Goal: Task Accomplishment & Management: Use online tool/utility

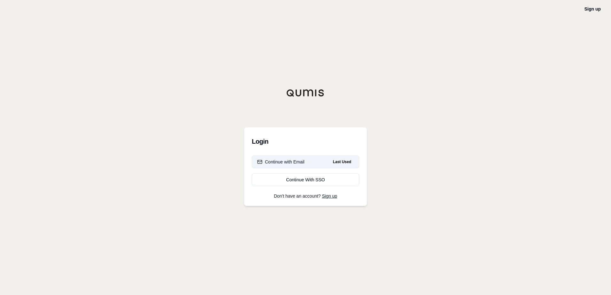
click at [312, 164] on button "Continue with Email Last Used" at bounding box center [305, 162] width 107 height 13
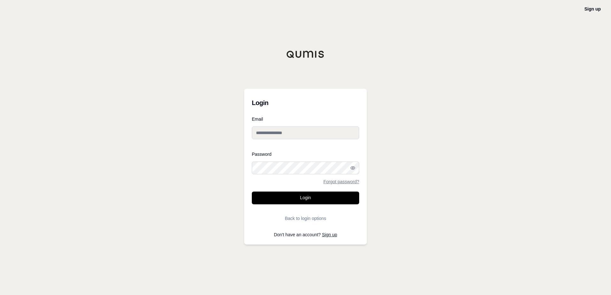
click at [291, 133] on input "Email" at bounding box center [305, 132] width 107 height 13
type input "**********"
click at [252, 174] on div at bounding box center [252, 174] width 0 height 0
click at [302, 199] on button "Login" at bounding box center [305, 198] width 107 height 13
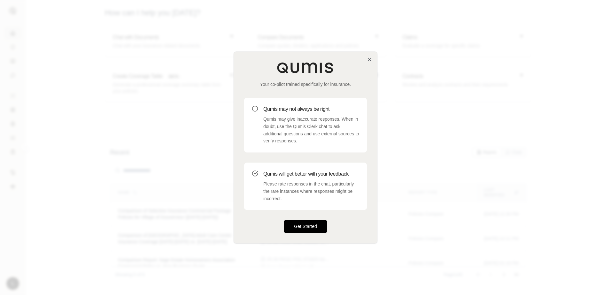
click at [309, 226] on button "Get Started" at bounding box center [305, 226] width 43 height 13
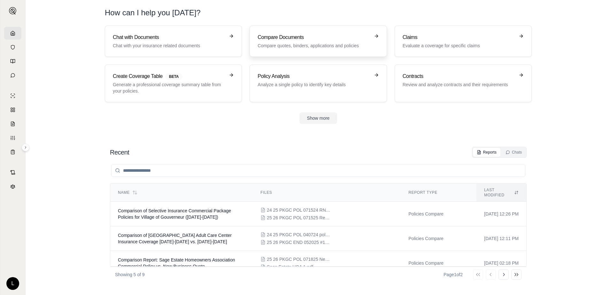
click at [303, 42] on div "Compare Documents Compare quotes, binders, applications and policies" at bounding box center [313, 41] width 112 height 15
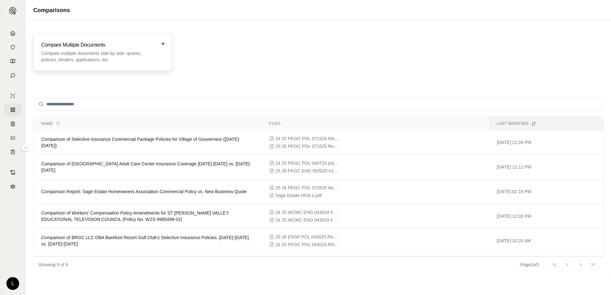
click at [90, 47] on h3 "Compare Mulitple Documents" at bounding box center [98, 45] width 114 height 8
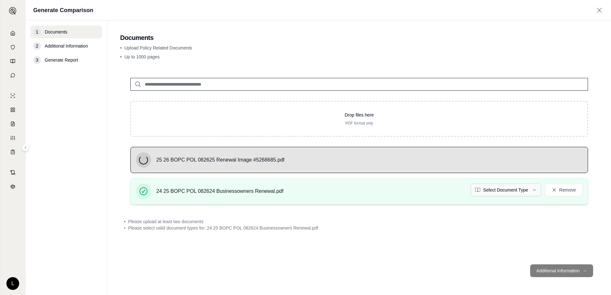
click at [533, 189] on html "L Generate Comparison 1 Documents 2 Additional Information 3 Generate Report Do…" at bounding box center [305, 147] width 611 height 295
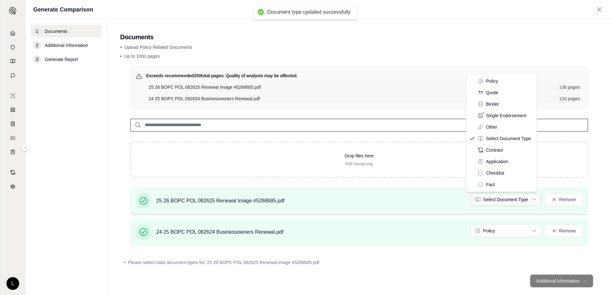
click at [530, 199] on html "Document type updated successfully L Generate Comparison 1 Documents 2 Addition…" at bounding box center [305, 147] width 611 height 295
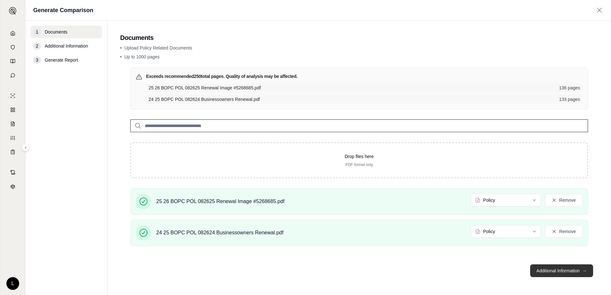
click at [562, 272] on button "Additional Information →" at bounding box center [561, 270] width 63 height 13
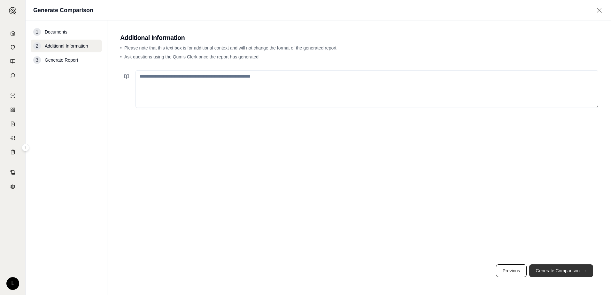
click at [563, 269] on button "Generate Comparison →" at bounding box center [561, 270] width 64 height 13
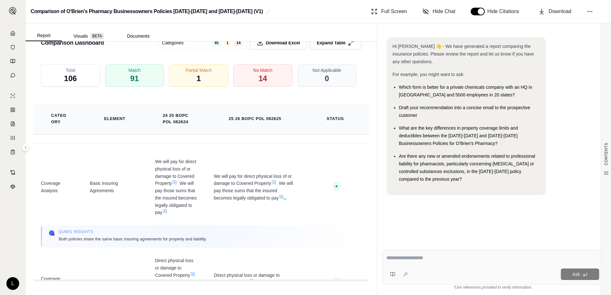
scroll to position [1900, 0]
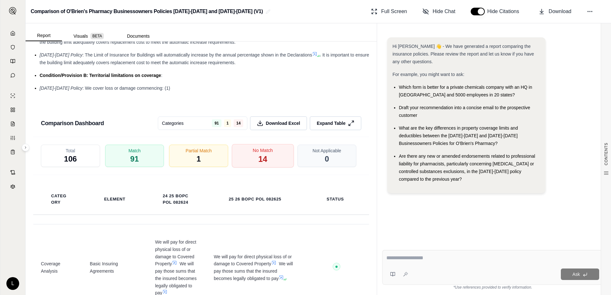
click at [263, 165] on span "14" at bounding box center [262, 159] width 9 height 11
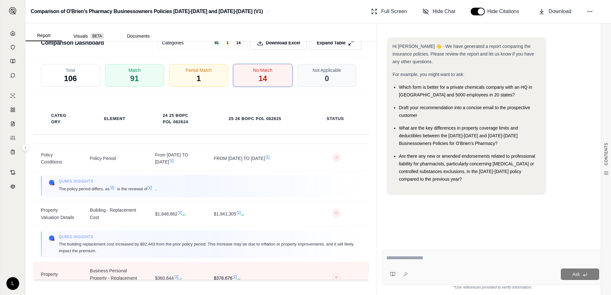
scroll to position [471, 0]
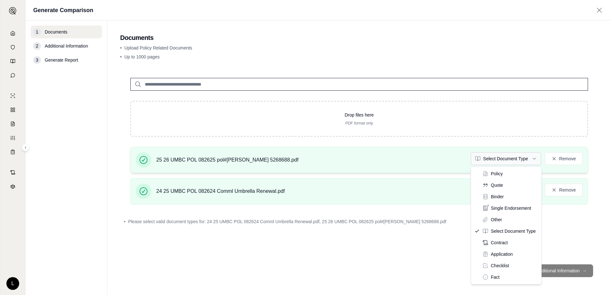
click at [531, 159] on html "L Generate Comparison 1 Documents 2 Additional Information 3 Generate Report Do…" at bounding box center [305, 147] width 611 height 295
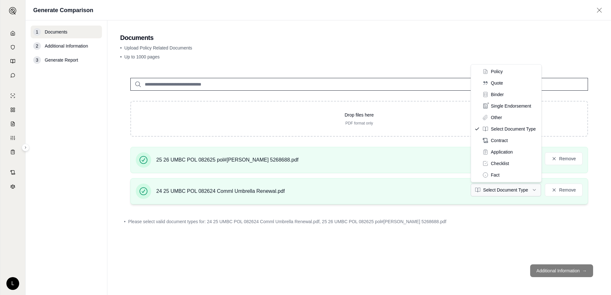
click at [530, 190] on html "L Generate Comparison 1 Documents 2 Additional Information 3 Generate Report Do…" at bounding box center [305, 147] width 611 height 295
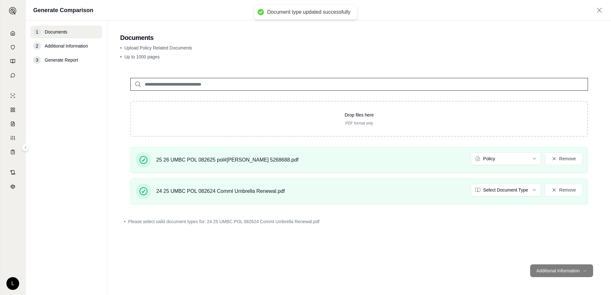
click at [568, 270] on footer "Additional Information →" at bounding box center [359, 270] width 478 height 23
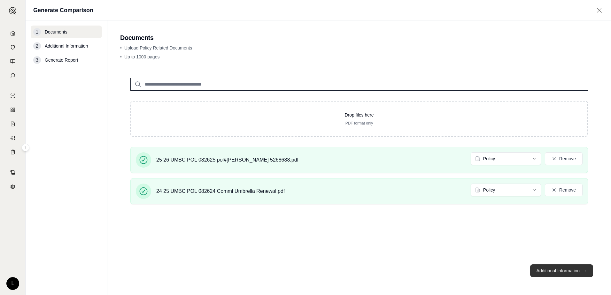
click at [568, 269] on button "Additional Information →" at bounding box center [561, 270] width 63 height 13
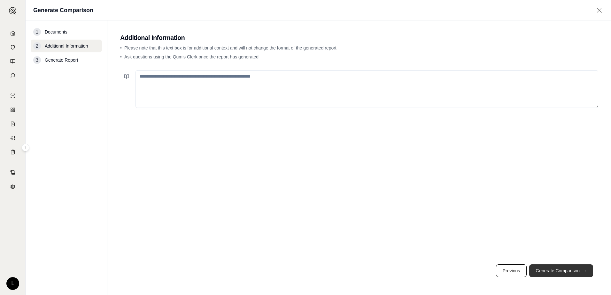
click at [564, 268] on button "Generate Comparison →" at bounding box center [561, 270] width 64 height 13
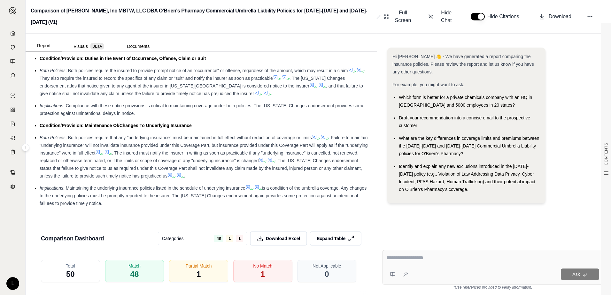
scroll to position [1441, 0]
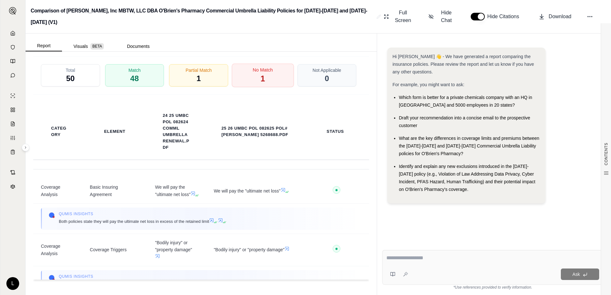
click at [264, 74] on div "No Match 1" at bounding box center [263, 76] width 62 height 24
